Goal: Download file/media

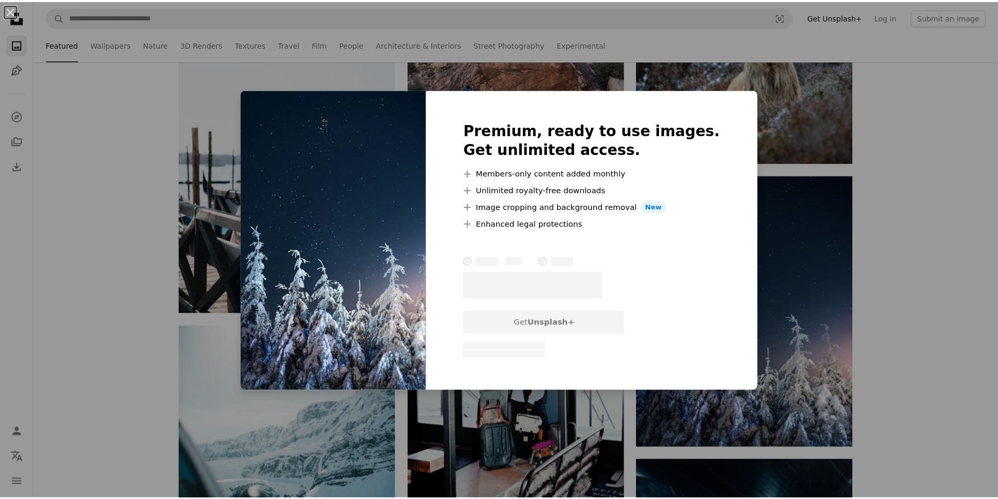
scroll to position [6078, 0]
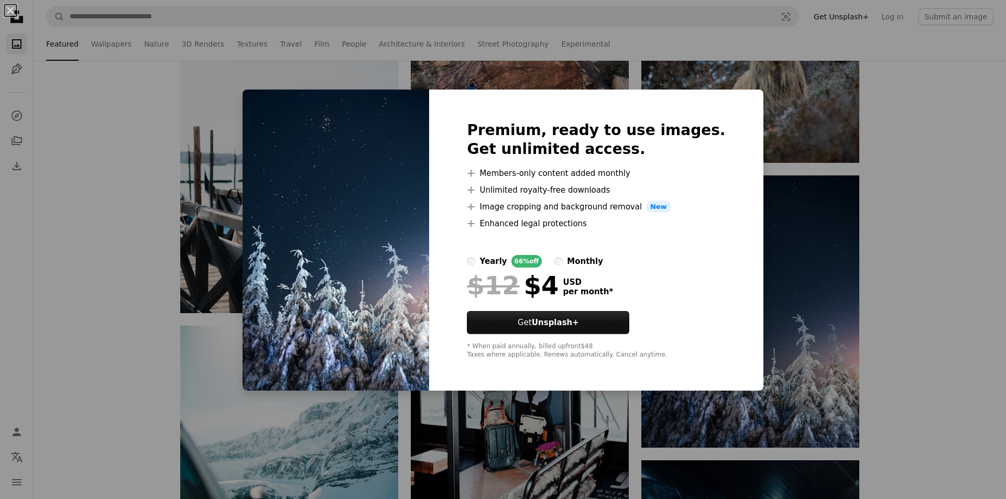
drag, startPoint x: 723, startPoint y: 117, endPoint x: 735, endPoint y: 112, distance: 13.1
click at [723, 116] on div "Premium, ready to use images. Get unlimited access. A plus sign Members-only co…" at bounding box center [596, 241] width 334 height 302
click at [931, 334] on div "An X shape Premium, ready to use images. Get unlimited access. A plus sign Memb…" at bounding box center [503, 249] width 1006 height 499
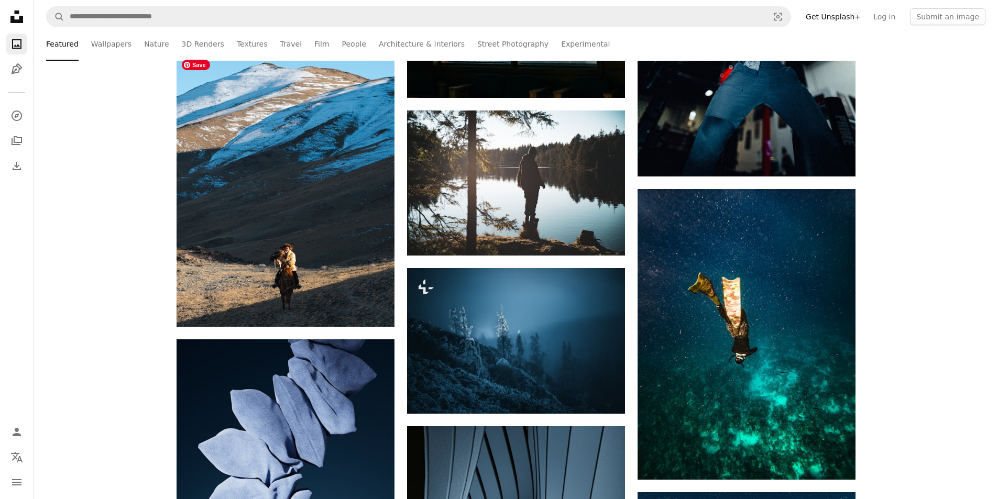
scroll to position [6602, 0]
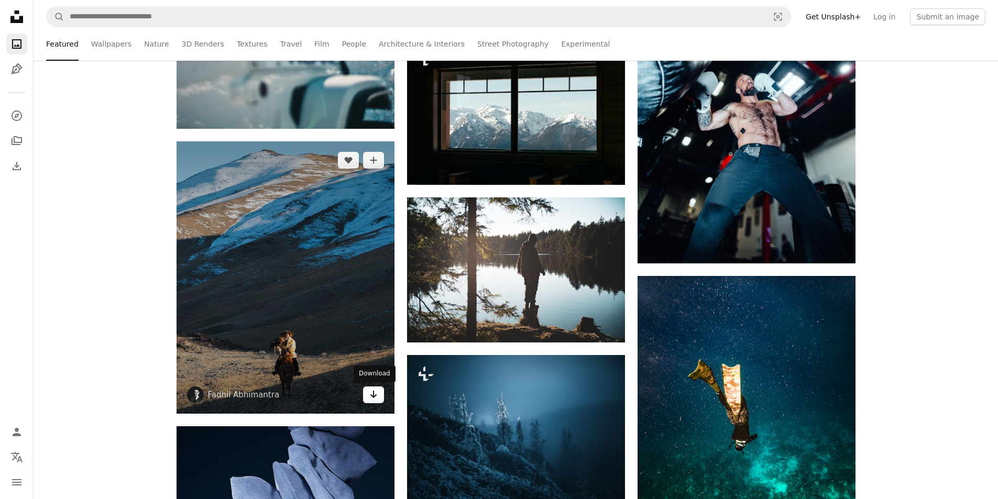
click at [376, 392] on icon "Arrow pointing down" at bounding box center [373, 394] width 8 height 13
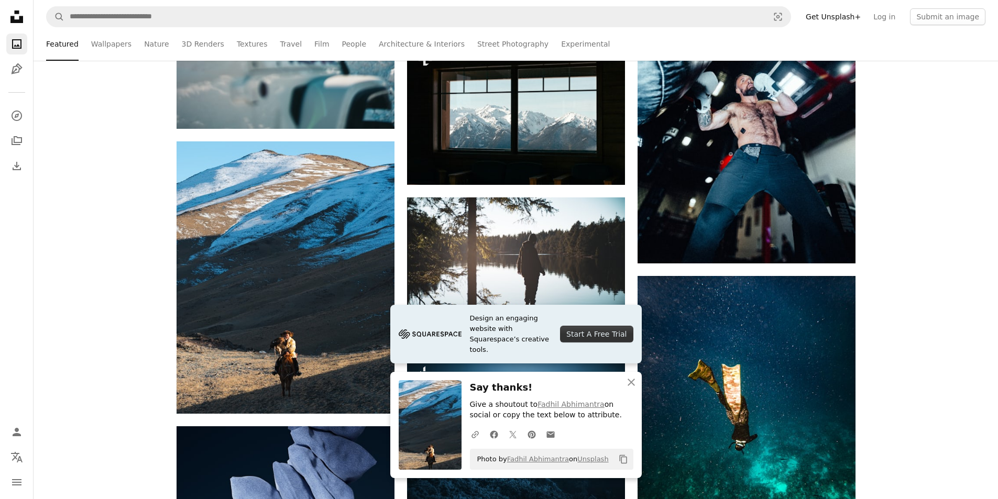
click at [489, 390] on h3 "Say thanks!" at bounding box center [551, 387] width 163 height 15
click at [635, 382] on icon "An X shape" at bounding box center [631, 382] width 13 height 13
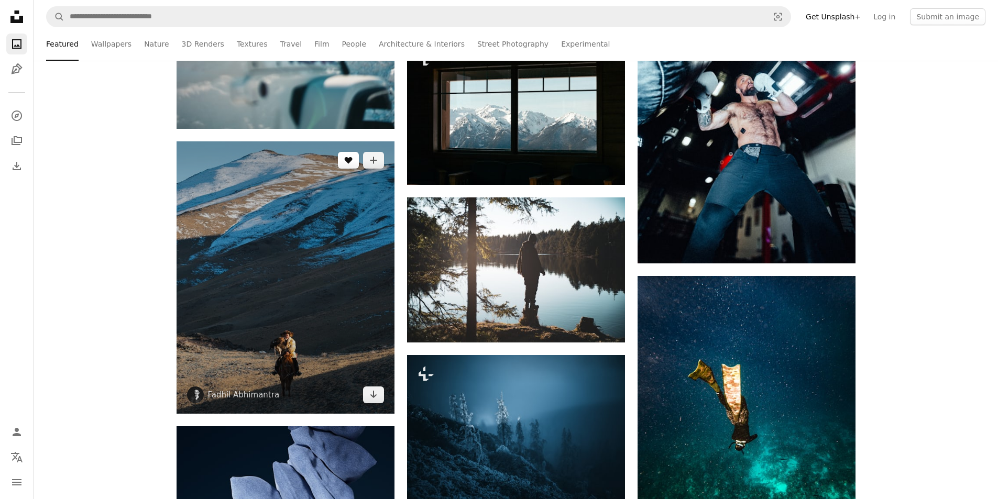
click at [354, 161] on button "A heart" at bounding box center [348, 160] width 21 height 17
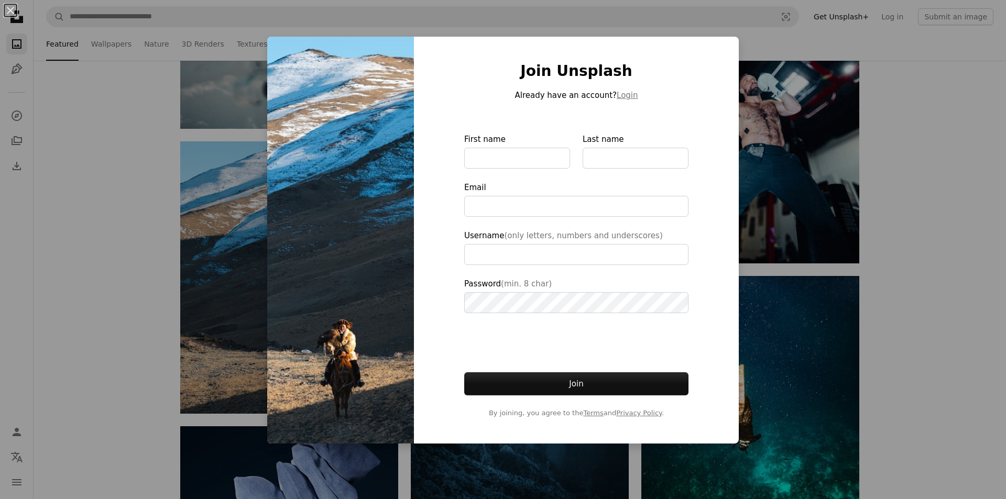
click at [987, 320] on div "An X shape Join Unsplash Already have an account? Login First name Last name Em…" at bounding box center [503, 249] width 1006 height 499
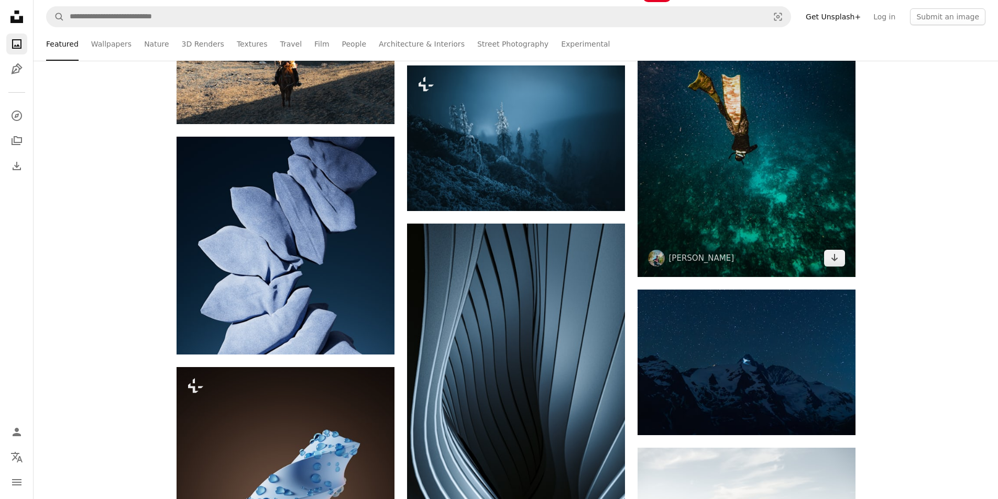
scroll to position [6759, 0]
